Goal: Task Accomplishment & Management: Manage account settings

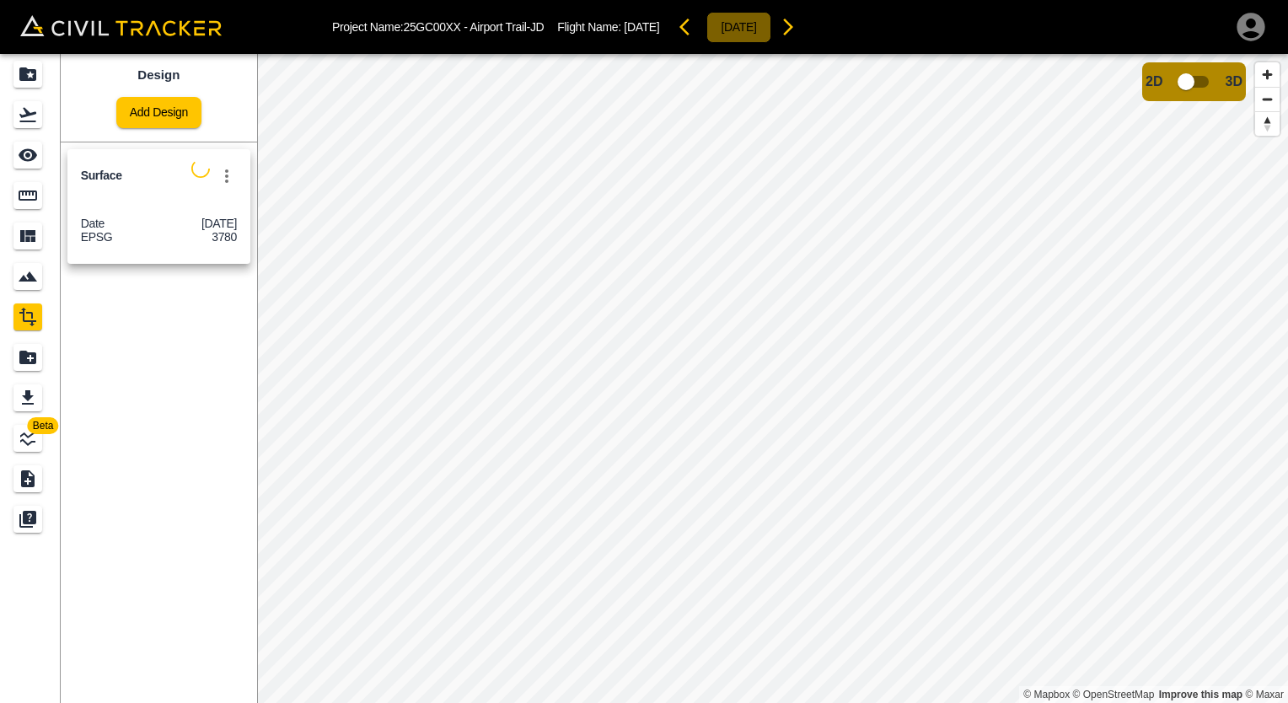
click at [771, 22] on button "[DATE]" at bounding box center [739, 27] width 64 height 31
click at [24, 115] on icon "Flights" at bounding box center [27, 115] width 17 height 14
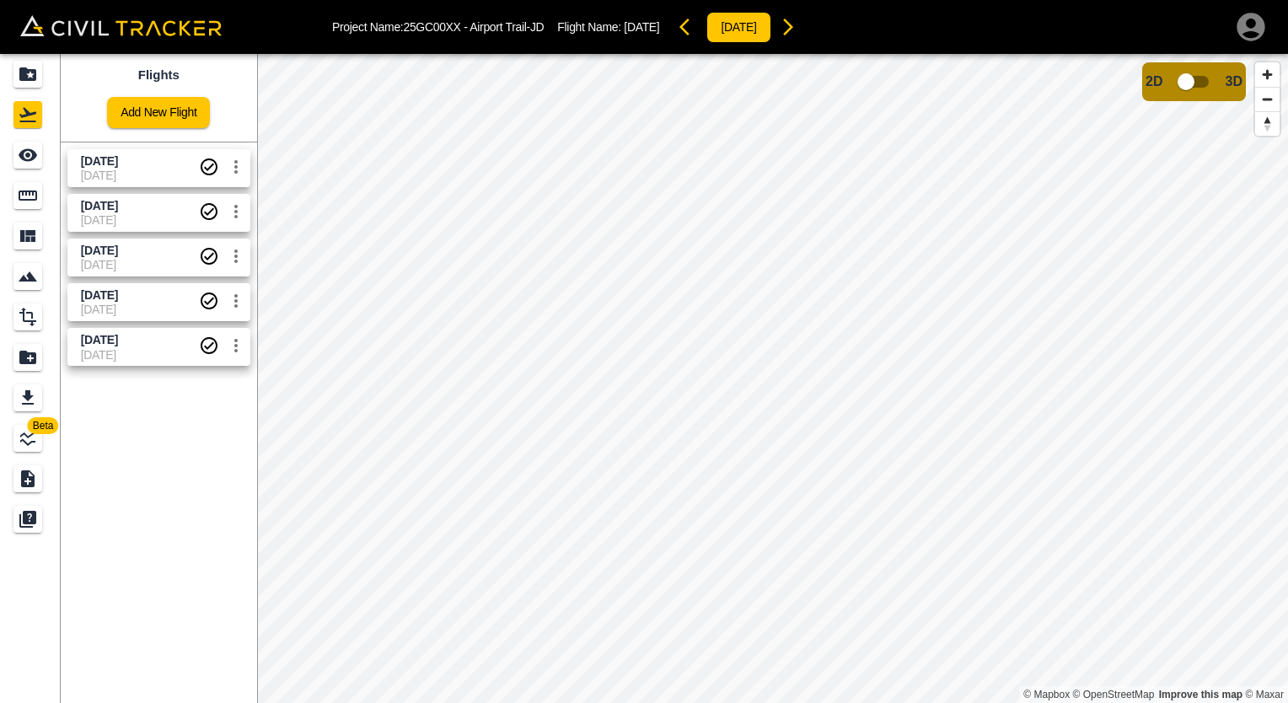
click at [132, 29] on img at bounding box center [121, 25] width 202 height 21
click at [17, 284] on div "Smart Tracking" at bounding box center [27, 276] width 29 height 27
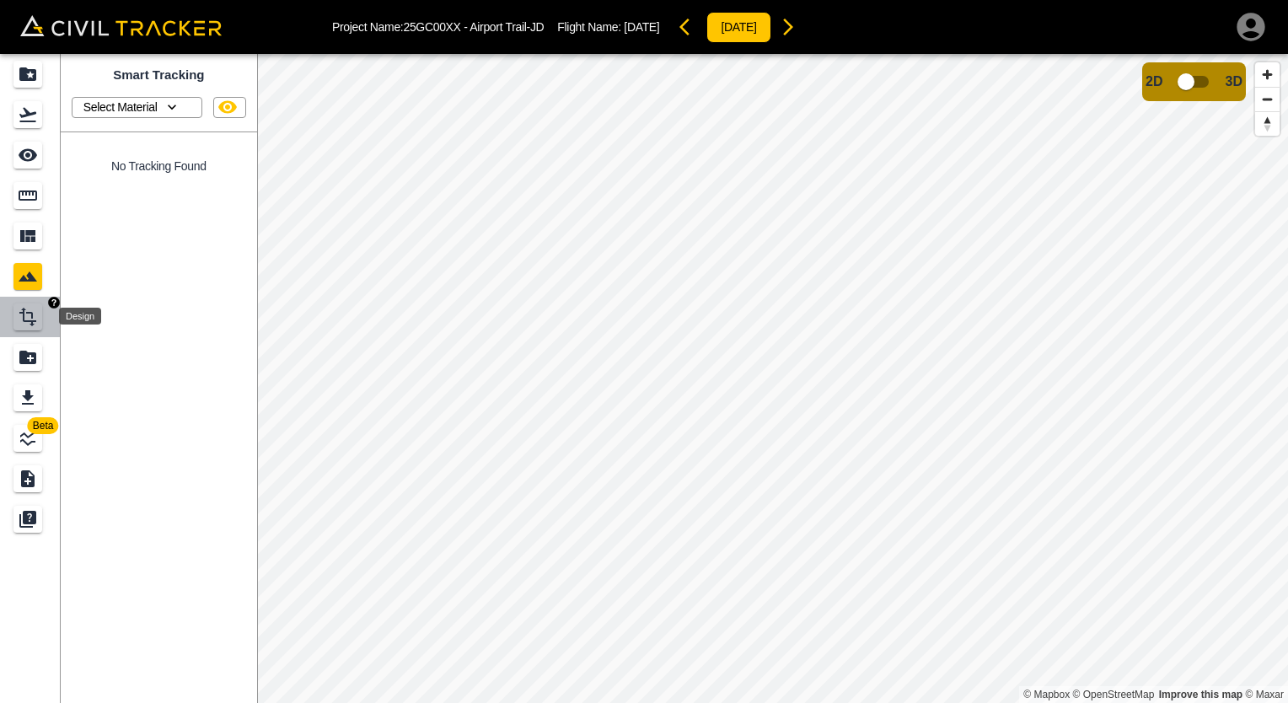
click at [19, 322] on icon "Design" at bounding box center [28, 317] width 20 height 20
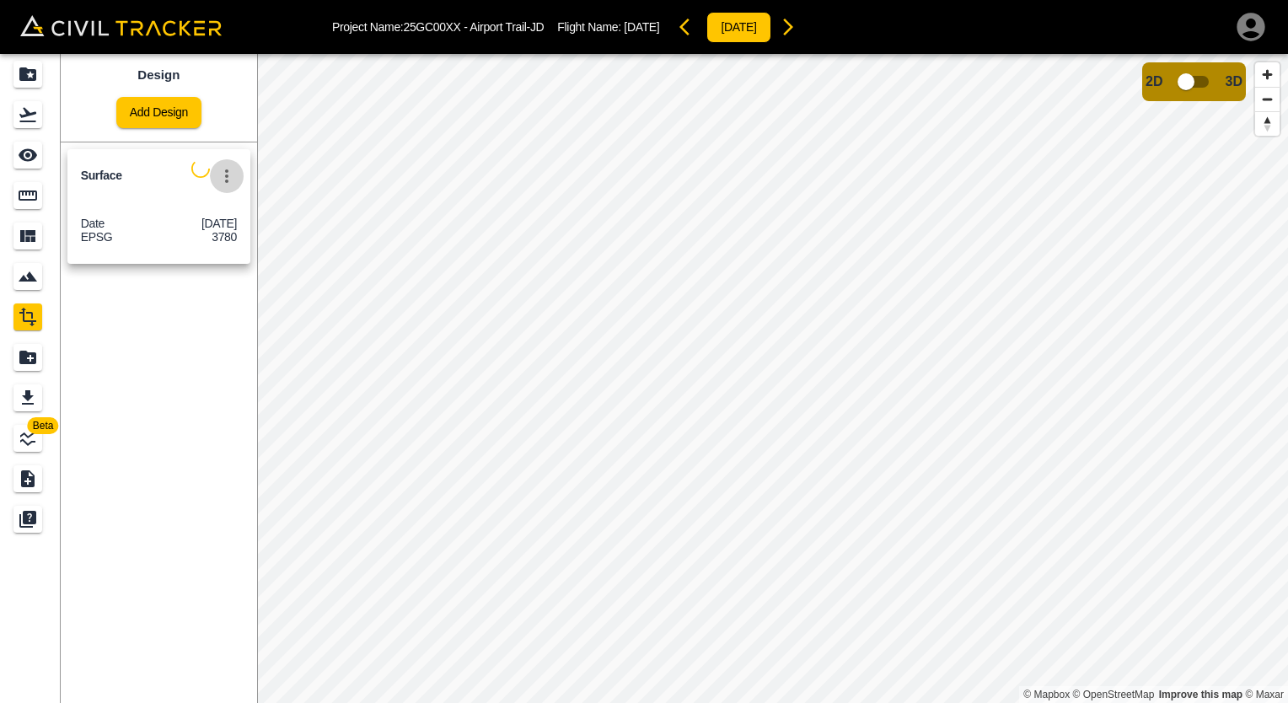
click at [222, 180] on icon "settings" at bounding box center [227, 176] width 20 height 20
click at [202, 356] on div at bounding box center [644, 351] width 1288 height 703
click at [232, 169] on icon "settings" at bounding box center [227, 176] width 20 height 20
click at [218, 248] on li "Delete" at bounding box center [190, 239] width 108 height 27
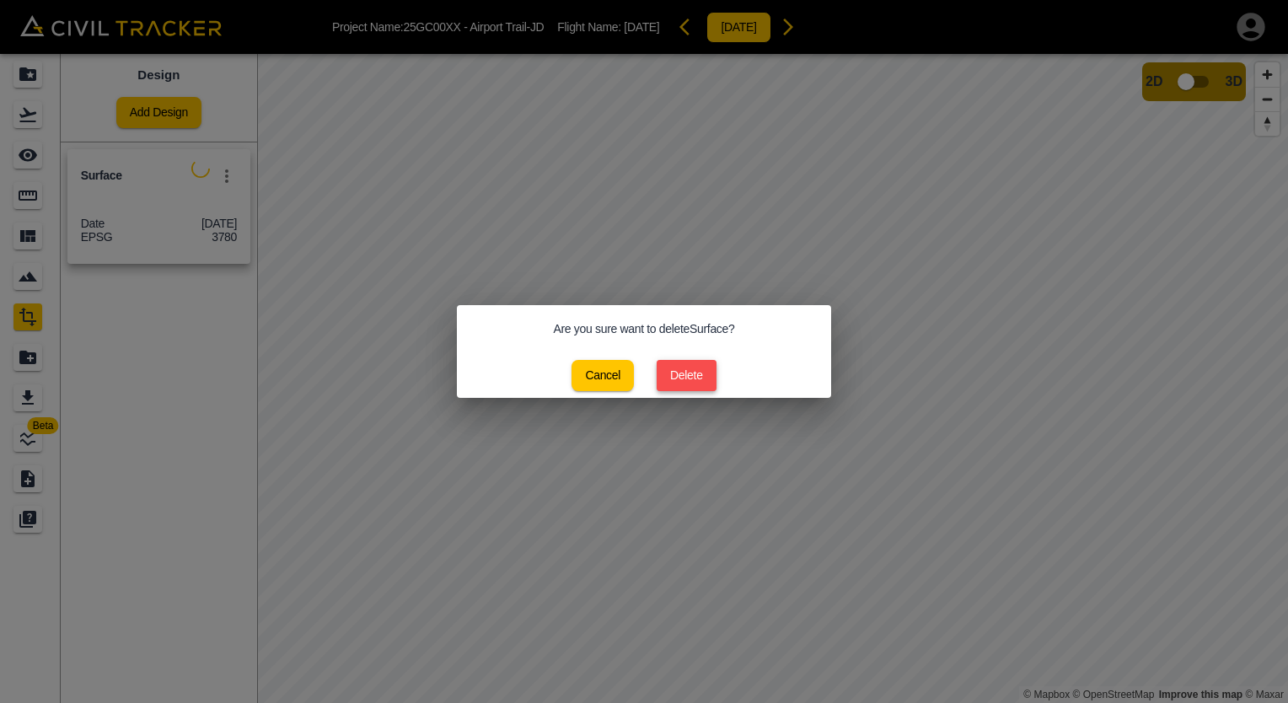
click at [680, 373] on button "Delete" at bounding box center [687, 375] width 60 height 31
